Goal: Transaction & Acquisition: Purchase product/service

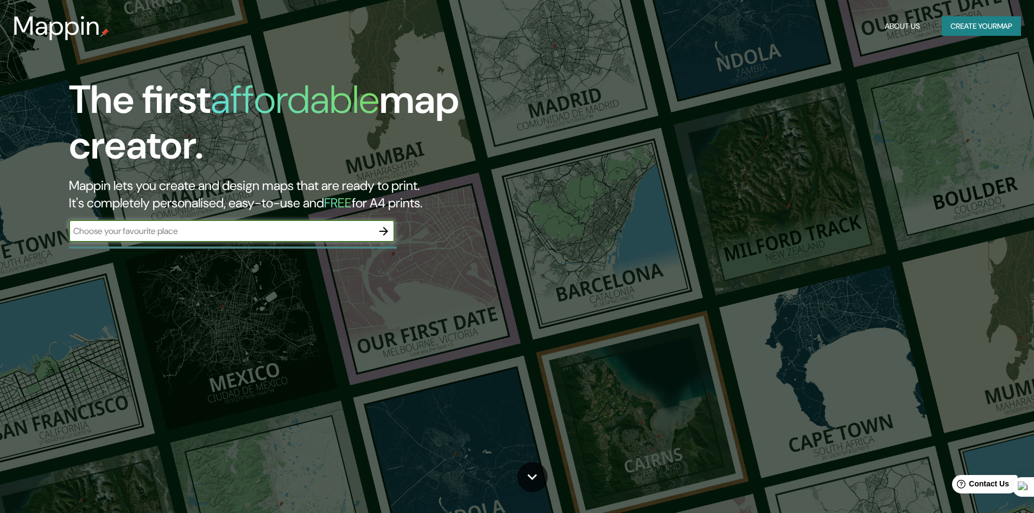
click at [175, 229] on input "text" at bounding box center [221, 231] width 304 height 12
type input "tr"
type input "r"
type input "trujillo"
click at [386, 232] on icon "button" at bounding box center [383, 231] width 9 height 9
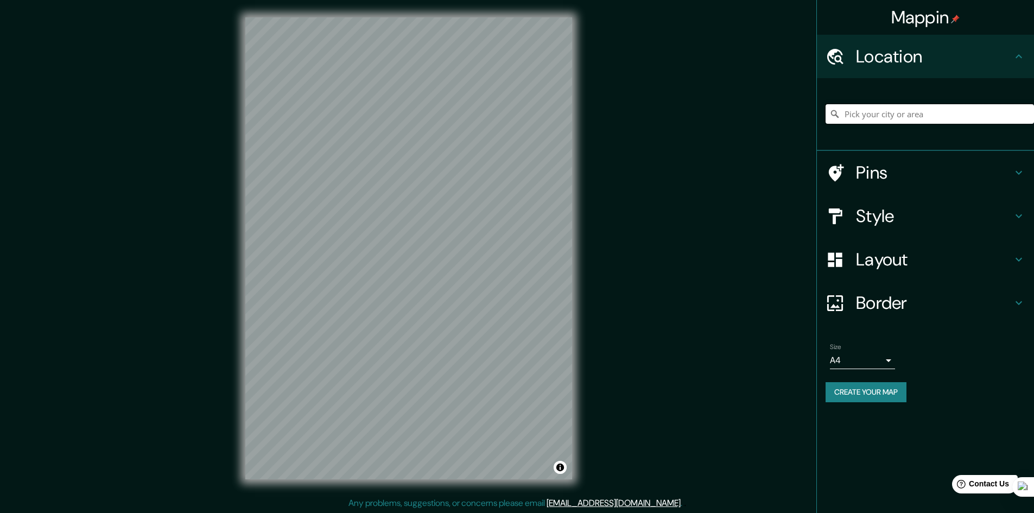
click at [891, 121] on input "Pick your city or area" at bounding box center [930, 114] width 208 height 20
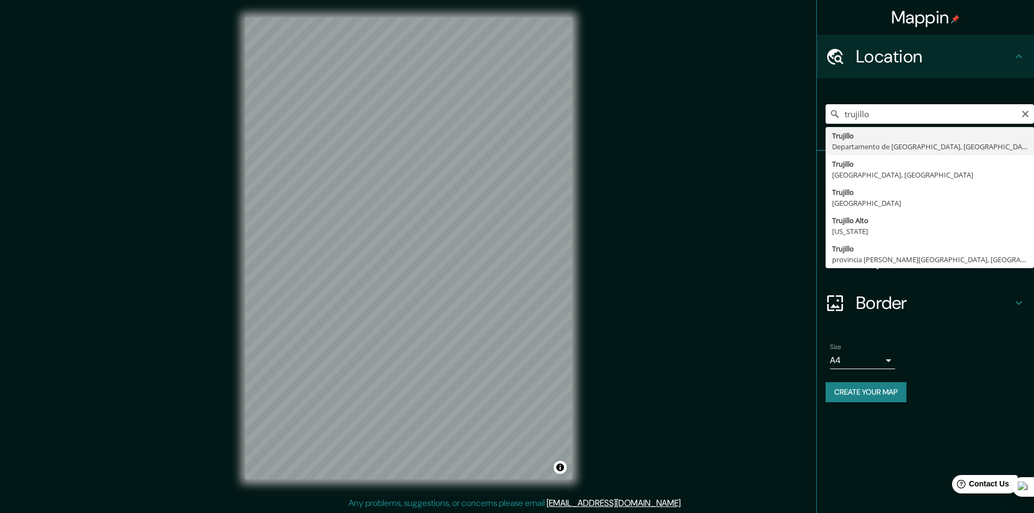
type input "Trujillo, Departamento de La Libertad, Perú"
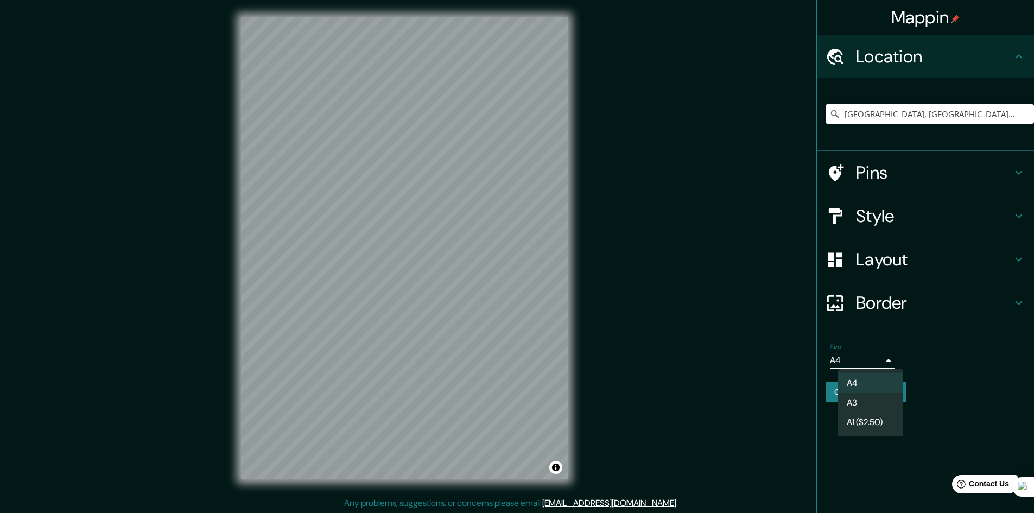
click at [885, 360] on body "Mappin Location Trujillo, Departamento de La Libertad, Perú Pins Style Layout B…" at bounding box center [517, 256] width 1034 height 513
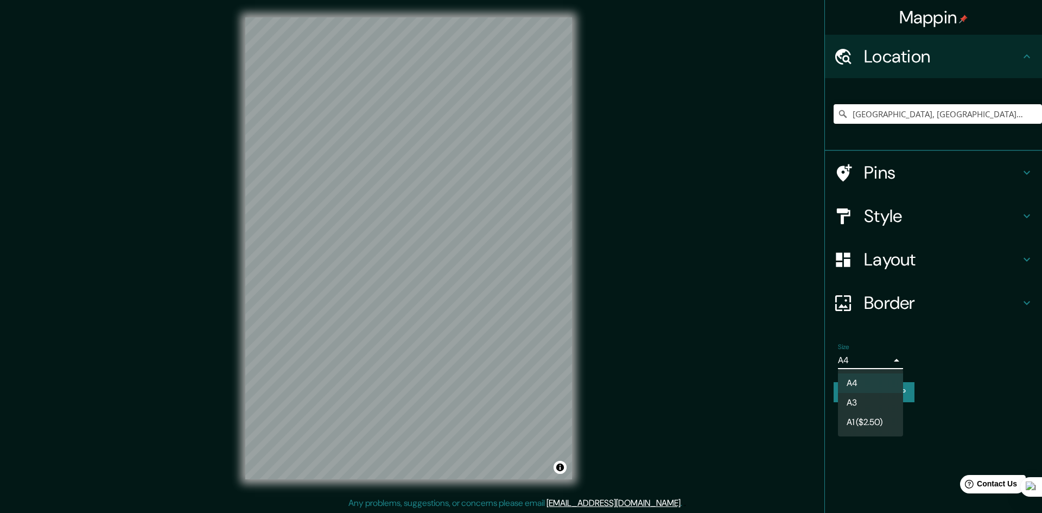
click at [936, 402] on div at bounding box center [521, 256] width 1042 height 513
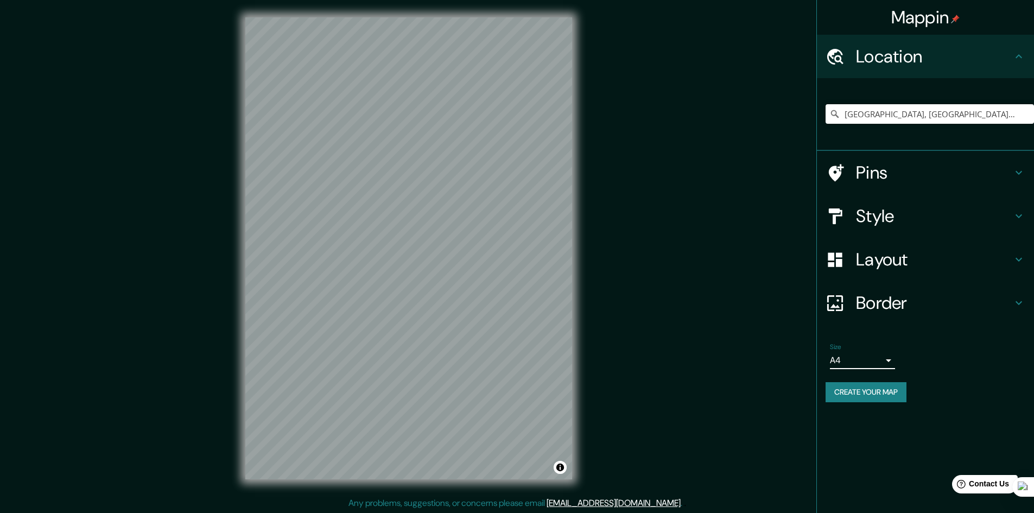
click at [872, 387] on button "Create your map" at bounding box center [866, 392] width 81 height 20
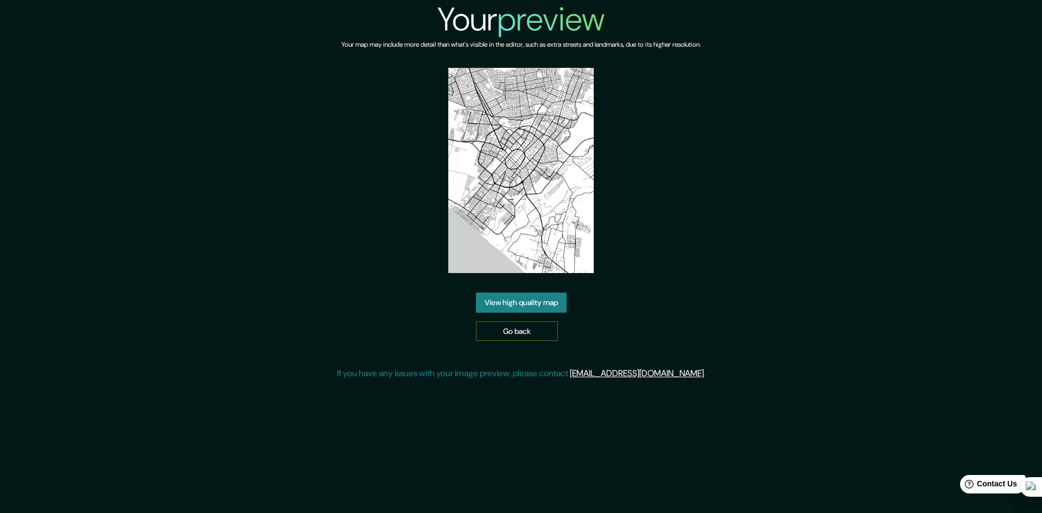
click at [545, 325] on link "Go back" at bounding box center [517, 331] width 82 height 20
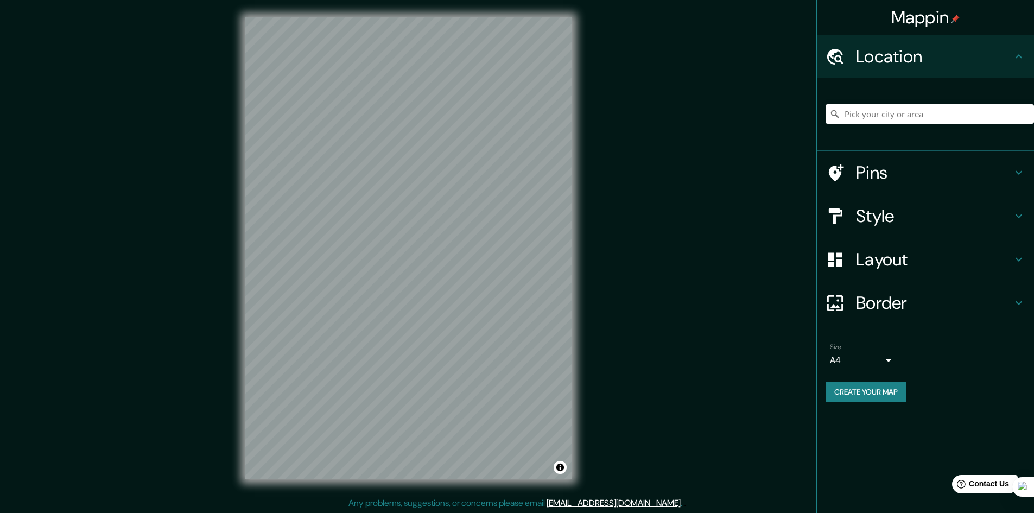
click at [864, 392] on button "Create your map" at bounding box center [866, 392] width 81 height 20
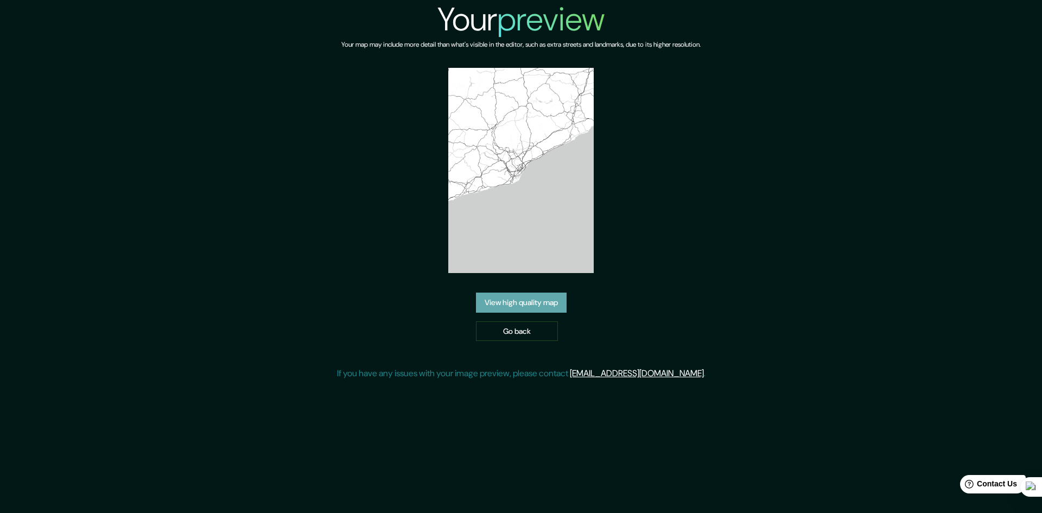
click at [549, 299] on link "View high quality map" at bounding box center [521, 303] width 91 height 20
click at [524, 328] on link "Go back" at bounding box center [517, 331] width 82 height 20
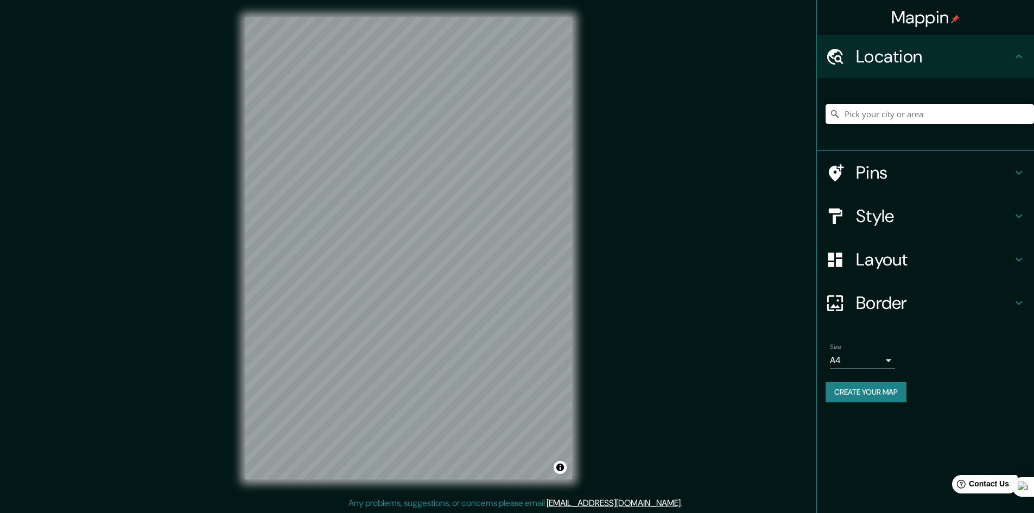
click at [910, 117] on input "Pick your city or area" at bounding box center [930, 114] width 208 height 20
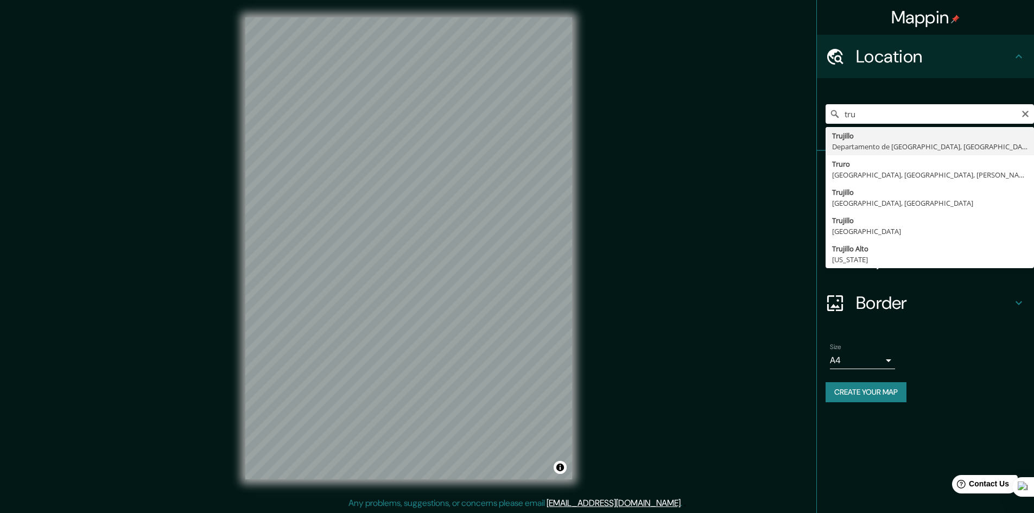
type input "Trujillo, Departamento de La Libertad, Perú"
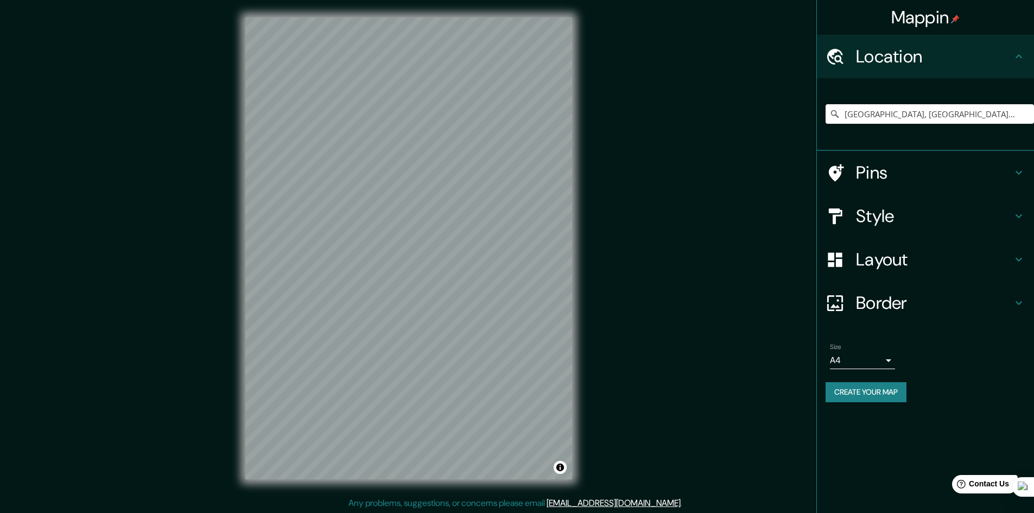
click at [879, 386] on button "Create your map" at bounding box center [866, 392] width 81 height 20
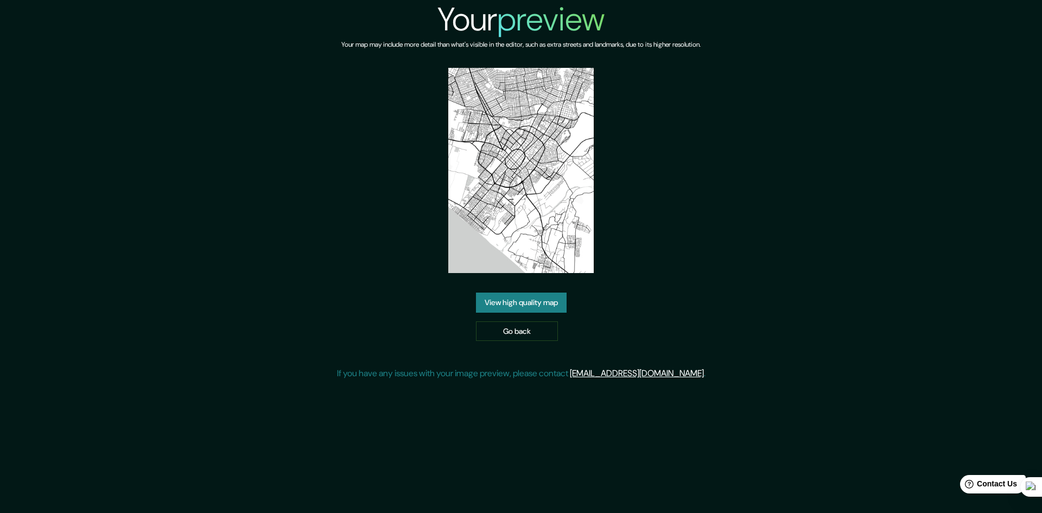
click at [551, 307] on link "View high quality map" at bounding box center [521, 303] width 91 height 20
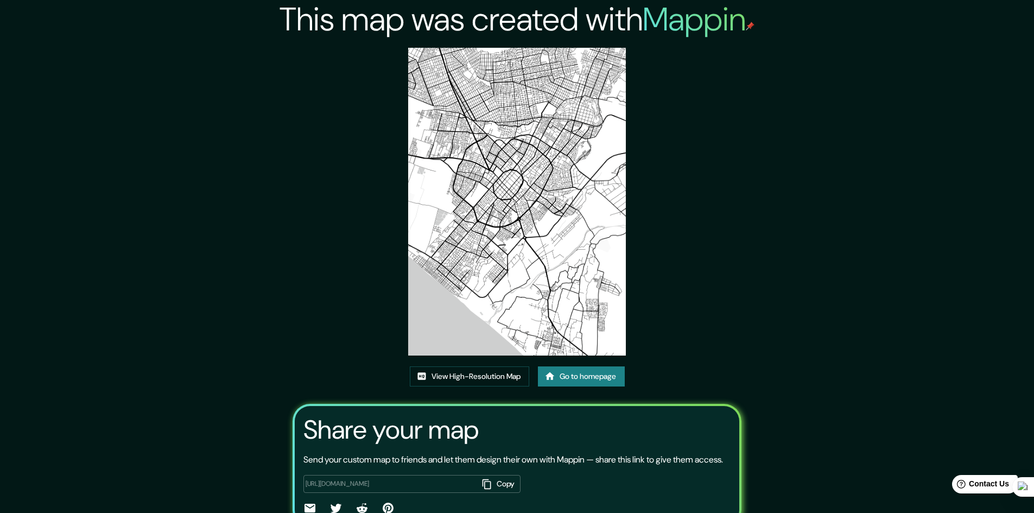
click at [948, 233] on div "This map was created with Mappin View High-Resolution Map Go to homepage Share …" at bounding box center [517, 283] width 1034 height 566
click at [600, 375] on link "Go to homepage" at bounding box center [581, 376] width 87 height 20
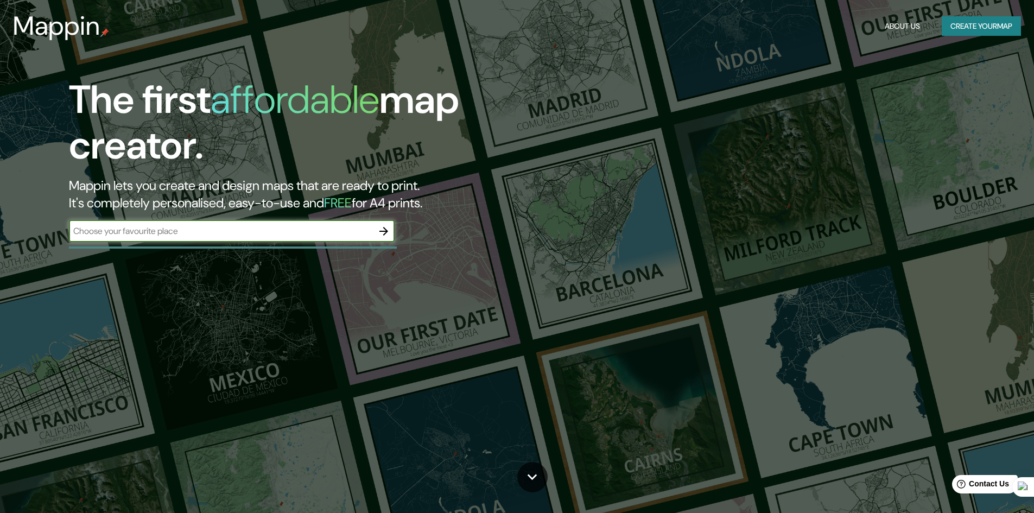
click at [385, 235] on icon "button" at bounding box center [383, 231] width 13 height 13
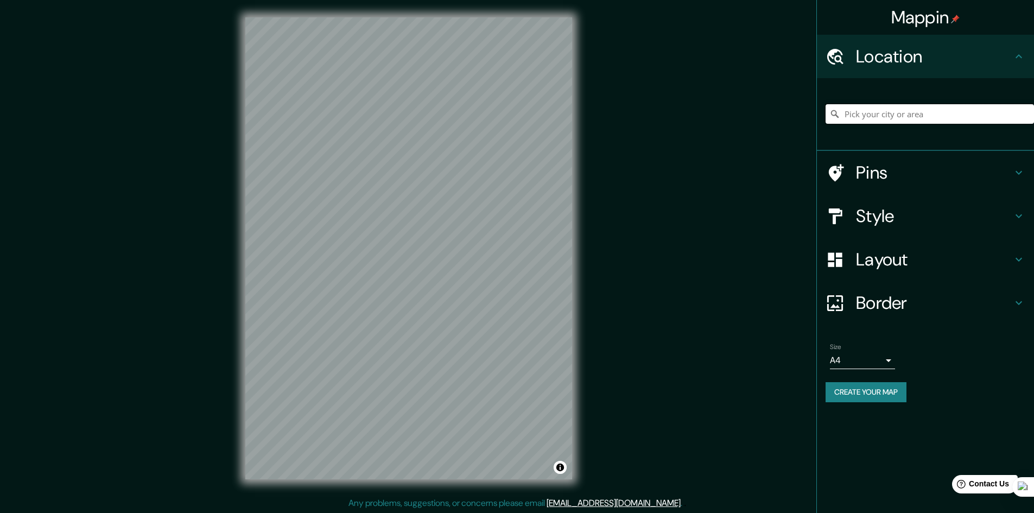
click at [941, 121] on input "Pick your city or area" at bounding box center [930, 114] width 208 height 20
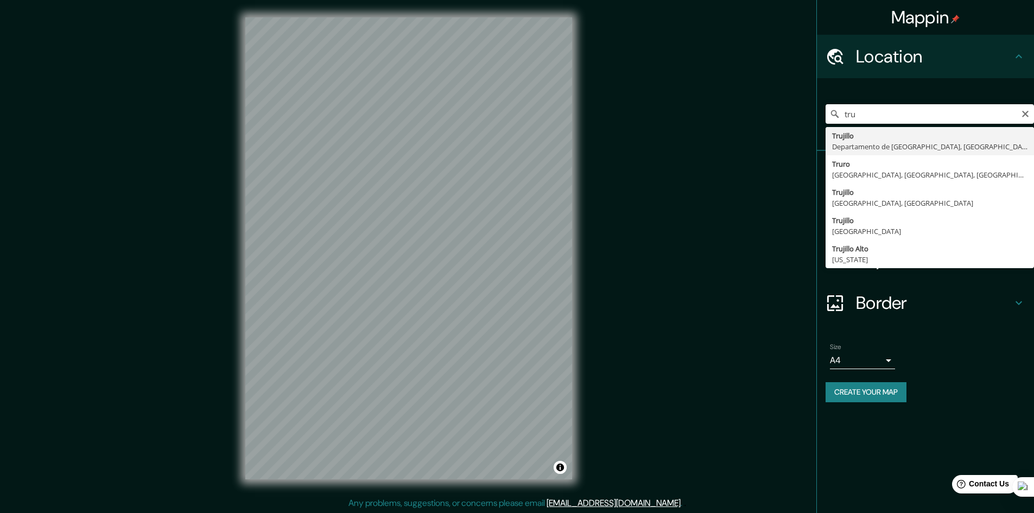
type input "[GEOGRAPHIC_DATA], [GEOGRAPHIC_DATA], [GEOGRAPHIC_DATA]"
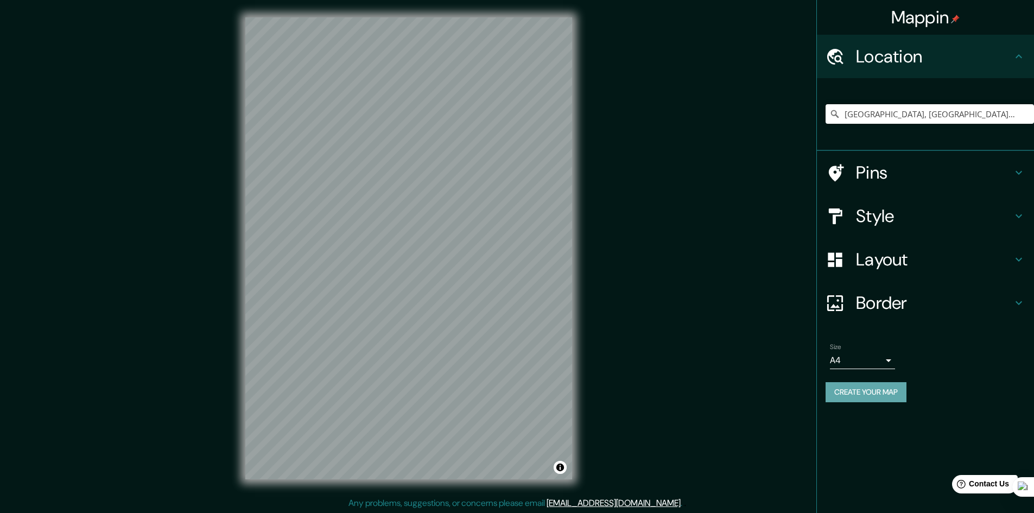
click at [877, 388] on button "Create your map" at bounding box center [866, 392] width 81 height 20
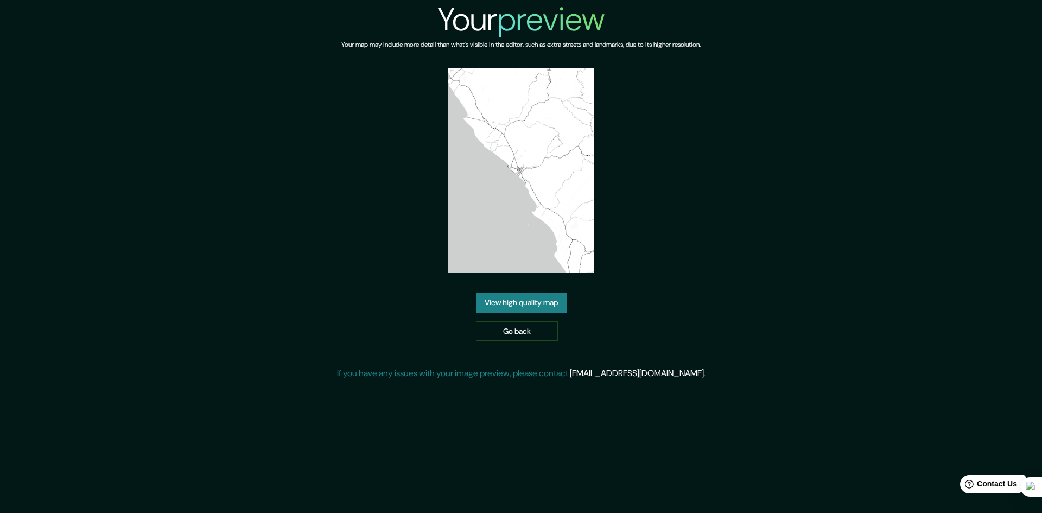
click at [646, 68] on div "Your preview Your map may include more detail than what's visible in the editor…" at bounding box center [521, 194] width 369 height 389
click at [519, 293] on link "View high quality map" at bounding box center [521, 303] width 91 height 20
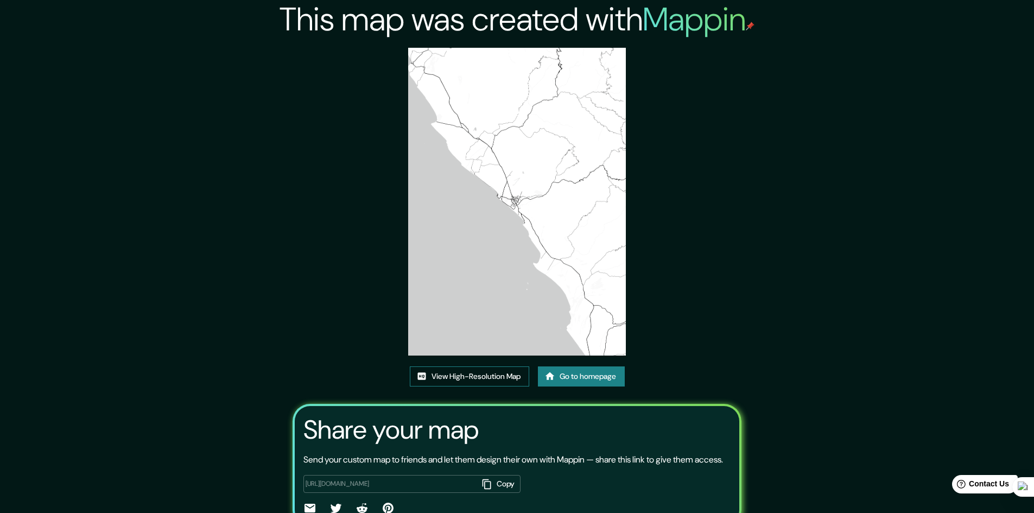
click at [468, 375] on link "View High-Resolution Map" at bounding box center [469, 376] width 119 height 20
drag, startPoint x: 555, startPoint y: 165, endPoint x: 505, endPoint y: 255, distance: 103.0
click at [505, 255] on img at bounding box center [517, 202] width 218 height 308
click at [589, 370] on link "Go to homepage" at bounding box center [581, 376] width 87 height 20
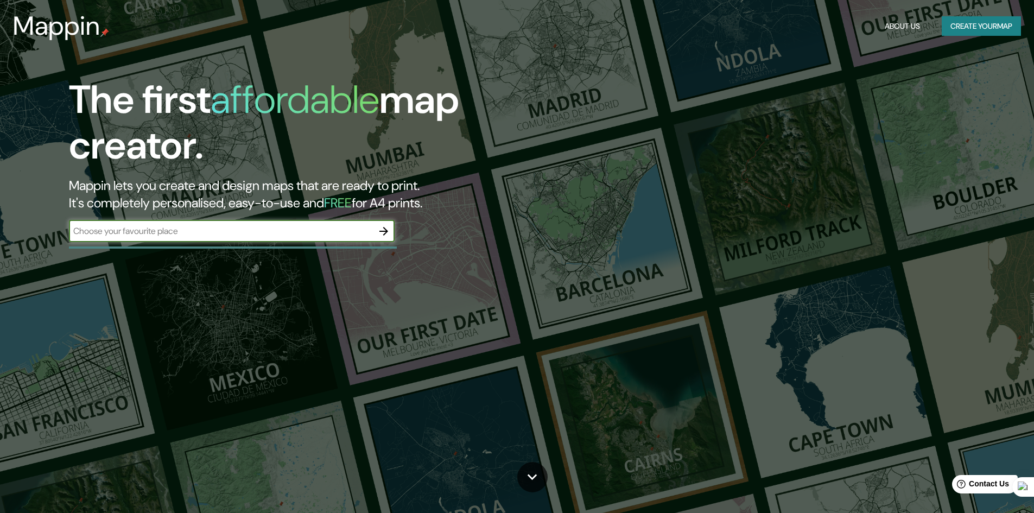
click at [385, 222] on button "button" at bounding box center [384, 231] width 22 height 22
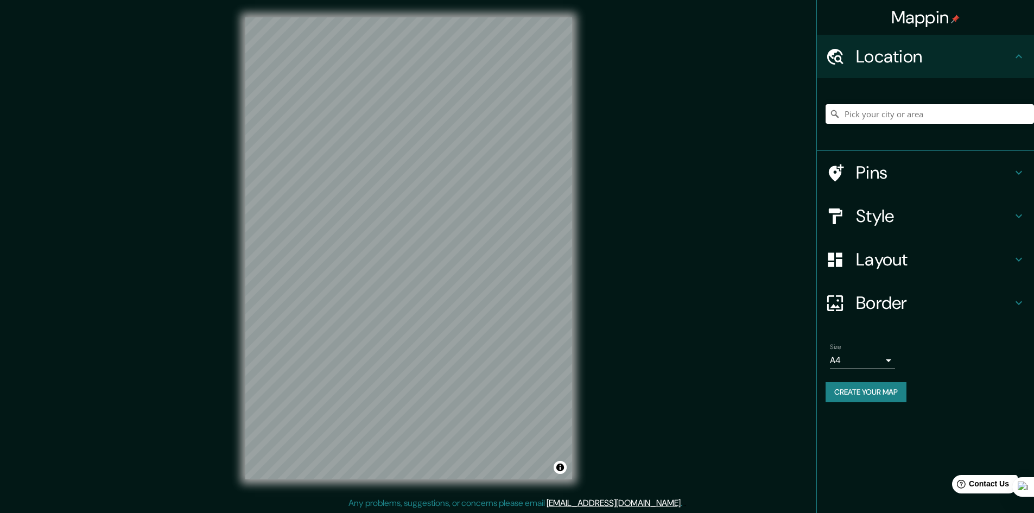
click at [918, 123] on input "Pick your city or area" at bounding box center [930, 114] width 208 height 20
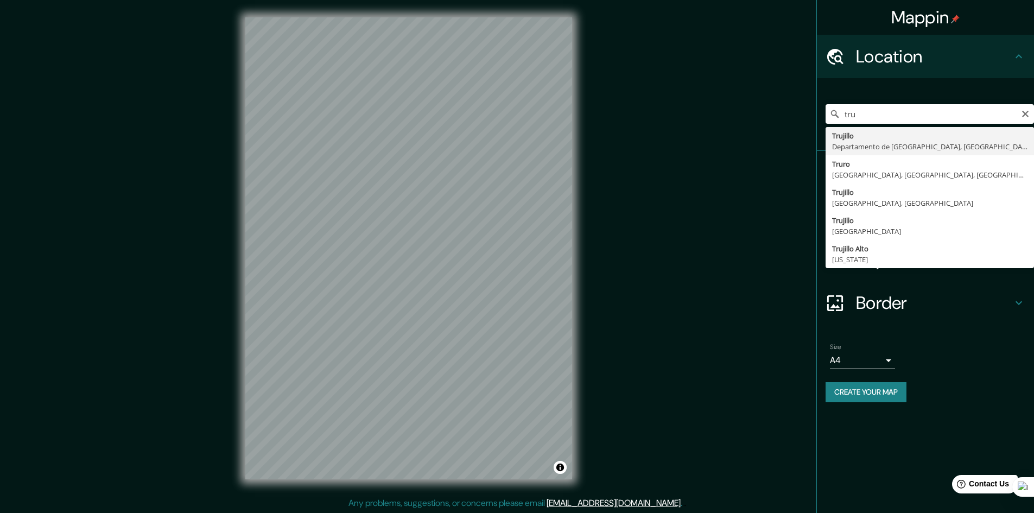
click at [902, 126] on div "tru Trujillo Departamento de La Libertad, Perú Truro Cornualles, Inglaterra, Re…" at bounding box center [930, 114] width 208 height 54
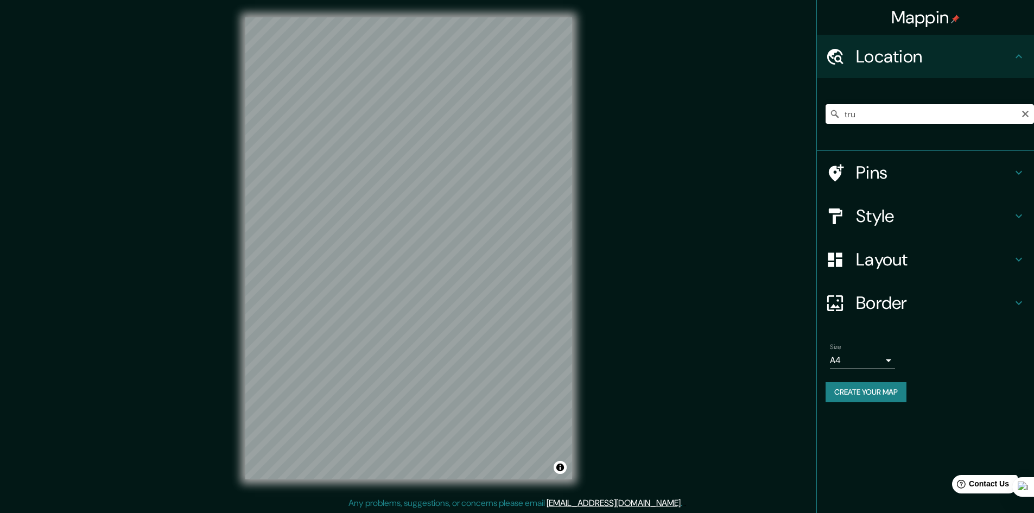
click at [896, 114] on input "tru" at bounding box center [930, 114] width 208 height 20
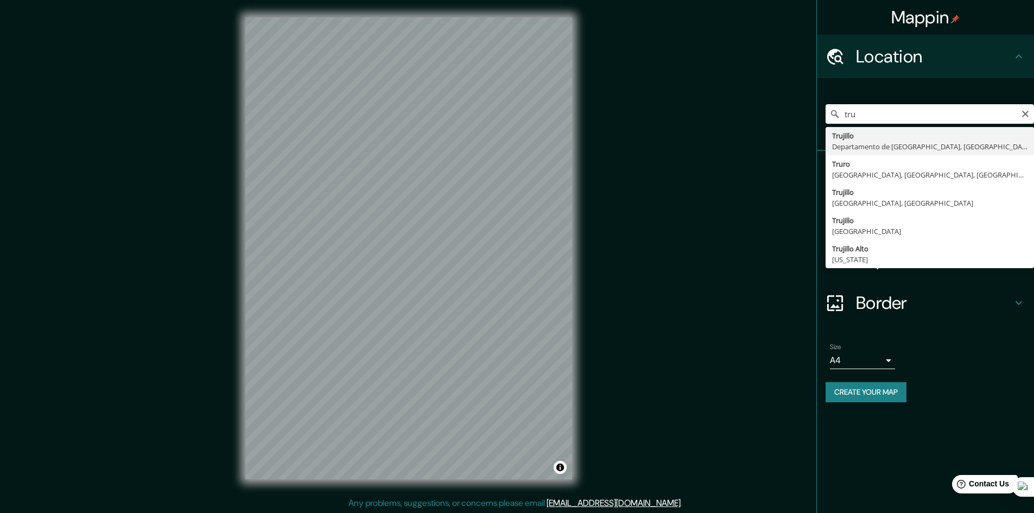
type input "Trujillo, Departamento de La Libertad, Perú"
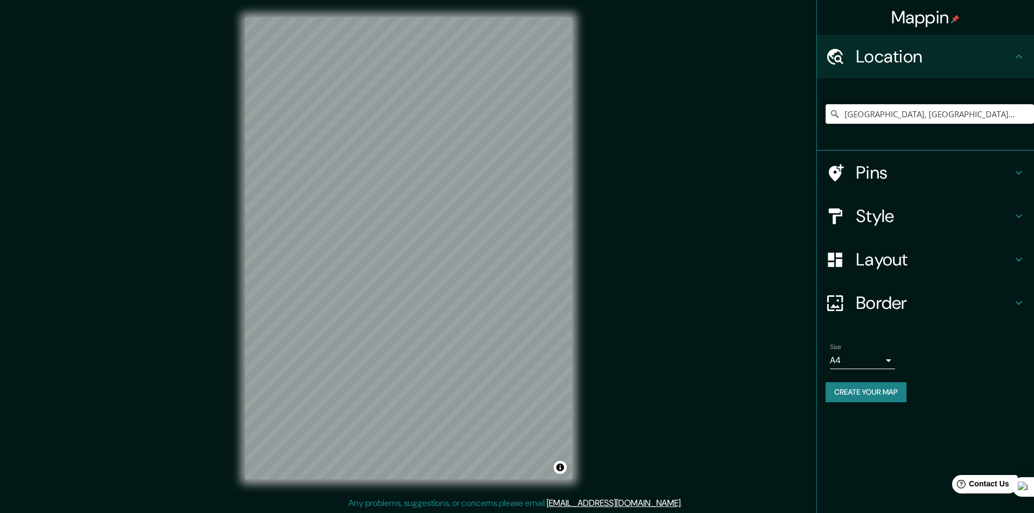
click at [896, 389] on button "Create your map" at bounding box center [866, 392] width 81 height 20
click at [883, 389] on div "Create your map" at bounding box center [926, 392] width 200 height 20
click at [879, 392] on button "Create your map" at bounding box center [866, 392] width 81 height 20
